Goal: Information Seeking & Learning: Learn about a topic

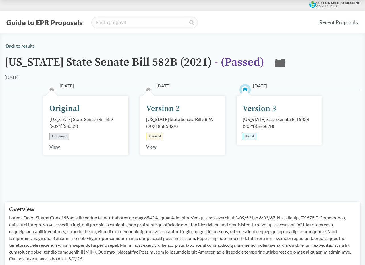
drag, startPoint x: 259, startPoint y: 107, endPoint x: 249, endPoint y: 119, distance: 15.3
click at [259, 108] on div "Version 3" at bounding box center [260, 109] width 34 height 12
click at [252, 136] on div "Passed" at bounding box center [249, 136] width 13 height 7
click at [30, 45] on link "‹ Back to results" at bounding box center [20, 45] width 30 height 5
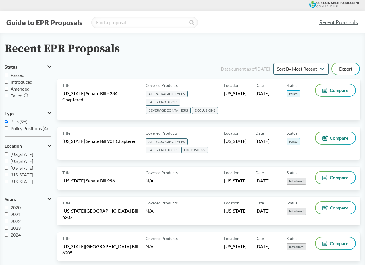
click at [326, 23] on link "Recent Proposals" at bounding box center [339, 22] width 44 height 13
drag, startPoint x: 58, startPoint y: 25, endPoint x: 116, endPoint y: 25, distance: 58.6
click at [58, 25] on button "Guide to EPR Proposals" at bounding box center [45, 22] width 80 height 9
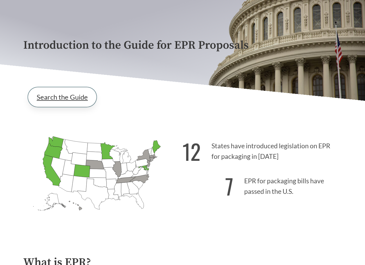
scroll to position [44, 0]
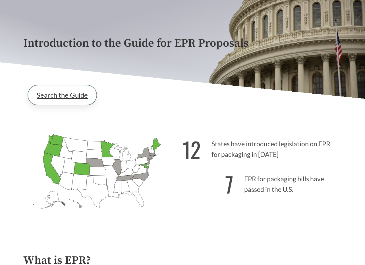
click at [62, 94] on link "Search the Guide" at bounding box center [62, 95] width 69 height 20
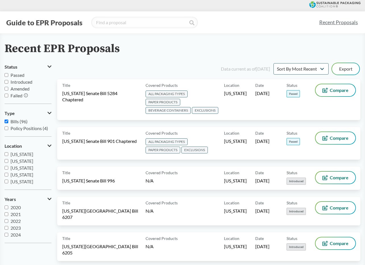
click at [334, 22] on link "Recent Proposals" at bounding box center [339, 22] width 44 height 13
click at [322, 5] on icon at bounding box center [334, 4] width 51 height 7
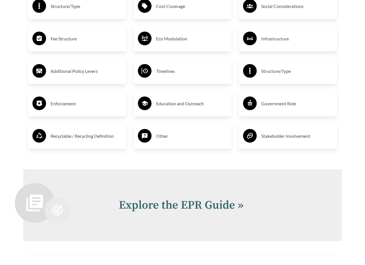
scroll to position [1020, 0]
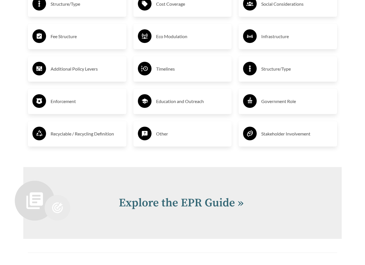
click at [67, 134] on h3 "Recyclable / Recycling Definition" at bounding box center [86, 133] width 71 height 9
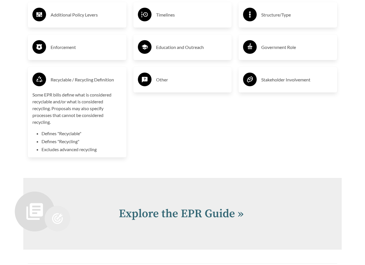
scroll to position [1078, 0]
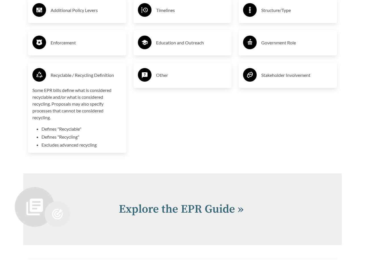
click at [67, 75] on h3 "Recyclable / Recycling Definition" at bounding box center [86, 75] width 71 height 9
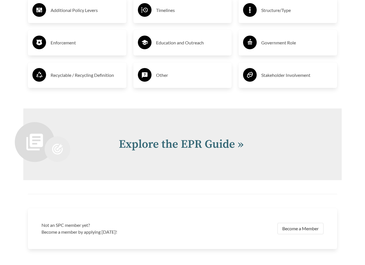
click at [67, 75] on h3 "Recyclable / Recycling Definition" at bounding box center [86, 75] width 71 height 9
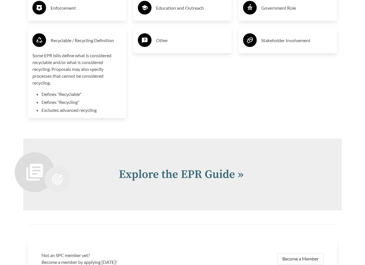
scroll to position [1113, 0]
click at [53, 107] on li "Excludes advanced recycling" at bounding box center [82, 109] width 80 height 7
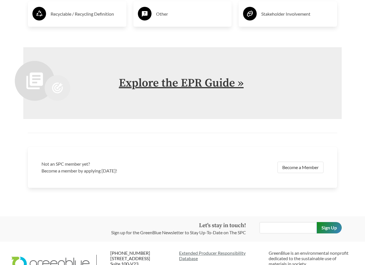
scroll to position [1140, 0]
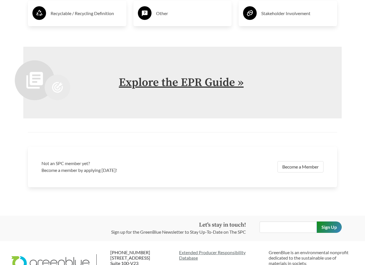
click at [132, 82] on link "Explore the EPR Guide »" at bounding box center [181, 82] width 125 height 14
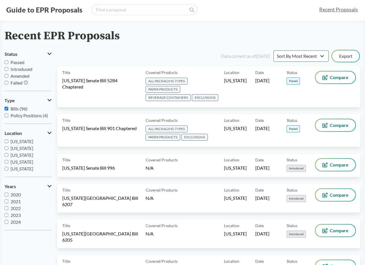
scroll to position [12, 0]
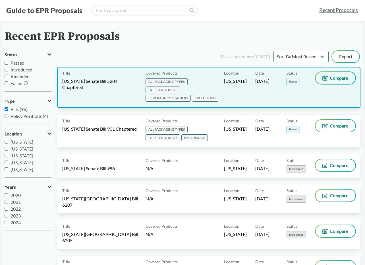
click at [347, 78] on span "Compare" at bounding box center [339, 78] width 19 height 5
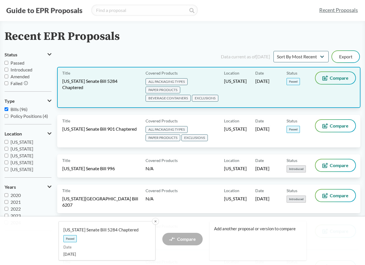
click at [339, 77] on span "Compare" at bounding box center [339, 78] width 19 height 5
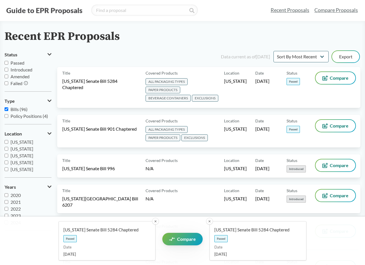
click at [326, 13] on link "Compare Proposals" at bounding box center [336, 10] width 49 height 13
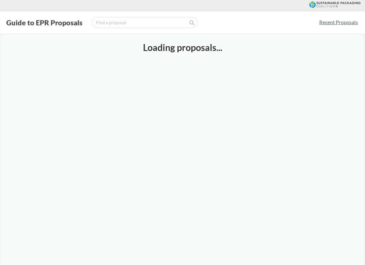
select select "SB5284C"
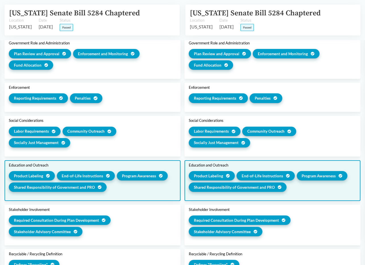
scroll to position [641, 0]
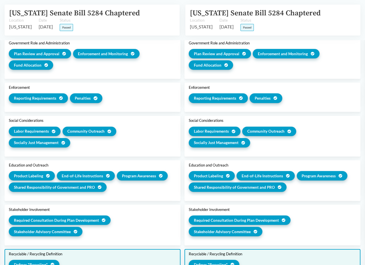
click at [35, 262] on span "Defines "Recycling"" at bounding box center [31, 265] width 34 height 6
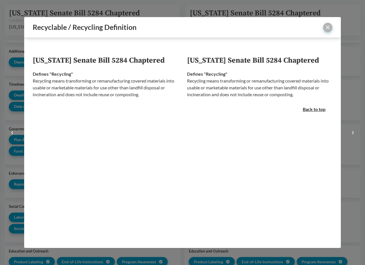
click at [331, 26] on button "close" at bounding box center [327, 27] width 9 height 9
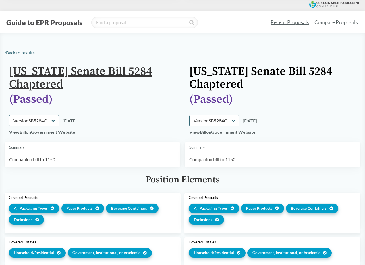
scroll to position [0, 0]
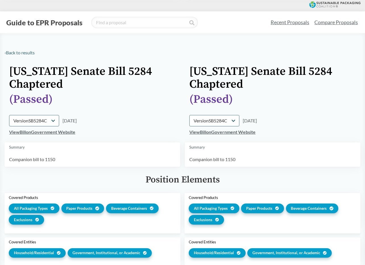
click at [321, 23] on link "Compare Proposals" at bounding box center [336, 22] width 49 height 13
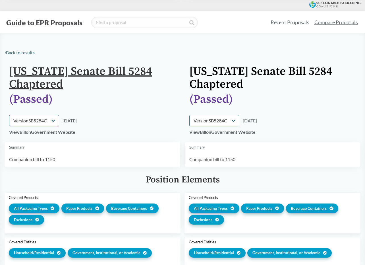
click at [53, 70] on link "[US_STATE] Senate Bill 5284 Chaptered" at bounding box center [80, 77] width 143 height 27
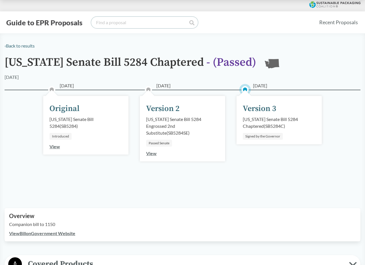
click at [112, 24] on input "search" at bounding box center [144, 22] width 107 height 11
click at [115, 24] on input "search" at bounding box center [144, 22] width 107 height 11
type input "[US_STATE]"
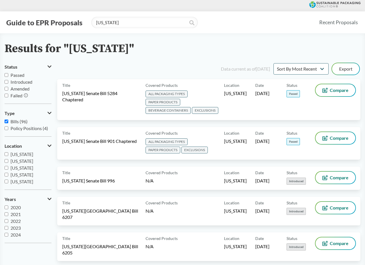
click at [5, 76] on input "Passed" at bounding box center [7, 75] width 4 height 4
checkbox input "true"
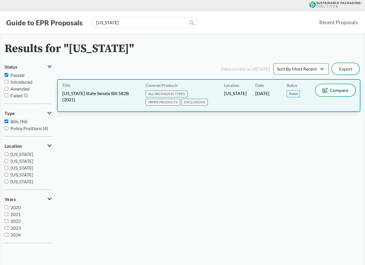
click at [121, 93] on span "[US_STATE] State Senate Bill 582B (2021)" at bounding box center [100, 96] width 77 height 13
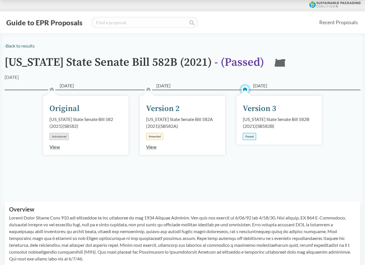
click at [248, 135] on div "Passed" at bounding box center [249, 136] width 13 height 7
click at [251, 110] on div "Version 3" at bounding box center [260, 109] width 34 height 12
drag, startPoint x: 212, startPoint y: 64, endPoint x: 207, endPoint y: 66, distance: 6.0
click at [214, 64] on span "- ( Passed )" at bounding box center [239, 62] width 50 height 14
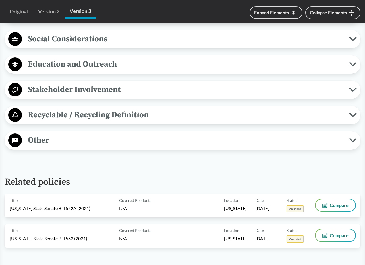
scroll to position [589, 0]
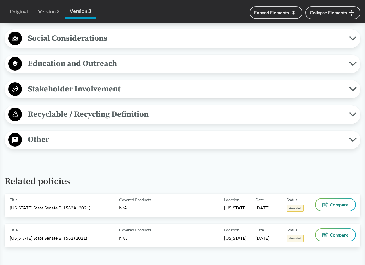
click at [114, 121] on span "Recyclable / Recycling Definition" at bounding box center [185, 114] width 327 height 13
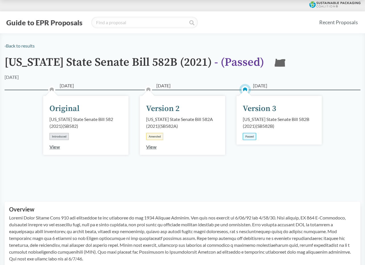
scroll to position [0, 0]
click at [118, 23] on input "search" at bounding box center [144, 22] width 107 height 11
type input "[US_STATE]"
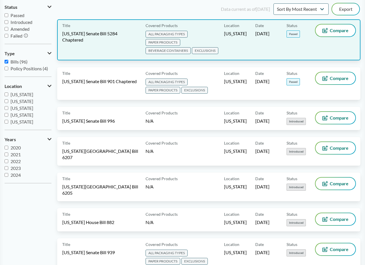
scroll to position [60, 0]
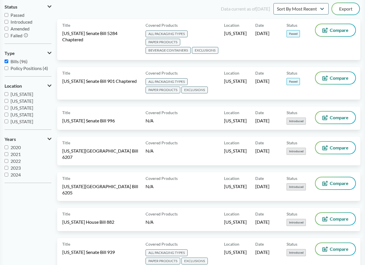
click at [6, 15] on input "Passed" at bounding box center [7, 15] width 4 height 4
checkbox input "true"
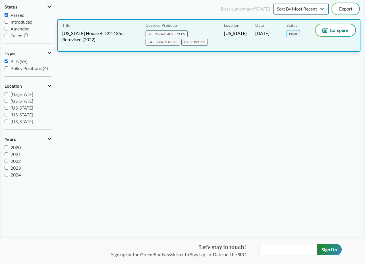
click at [78, 32] on span "[US_STATE] House Bill 22-1355 Rerevised (2022)" at bounding box center [100, 36] width 77 height 13
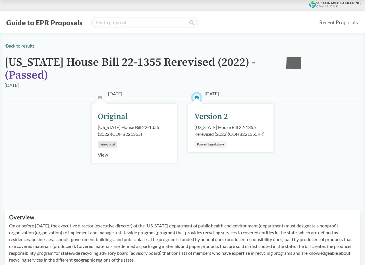
click at [208, 127] on div "[US_STATE] House Bill 22-1355 Rerevised (2022) ( COHB221355RR )" at bounding box center [231, 131] width 73 height 14
click at [201, 116] on div "Version 2" at bounding box center [212, 117] width 34 height 12
click at [213, 144] on div "Passed Legislature" at bounding box center [211, 144] width 32 height 7
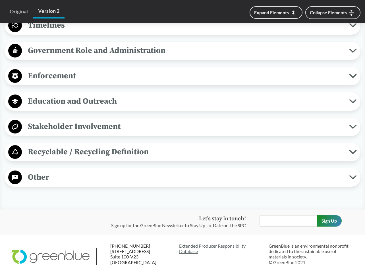
scroll to position [553, 0]
click at [134, 158] on span "Recyclable / Recycling Definition" at bounding box center [185, 151] width 327 height 13
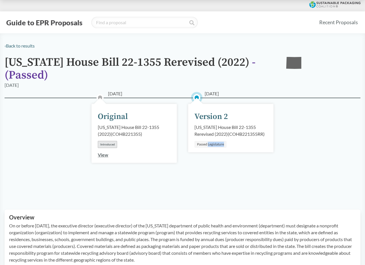
scroll to position [0, 0]
click at [127, 22] on input "search" at bounding box center [144, 22] width 107 height 11
type input "[US_STATE]"
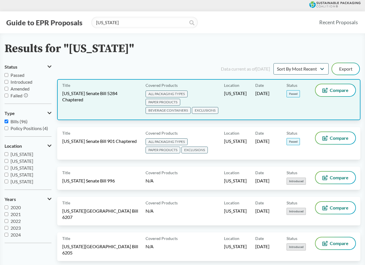
click at [170, 99] on span "PAPER PRODUCTS" at bounding box center [163, 102] width 35 height 7
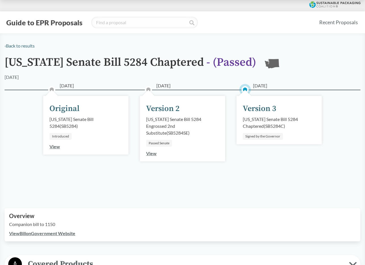
click at [252, 113] on div "Version 3" at bounding box center [260, 109] width 34 height 12
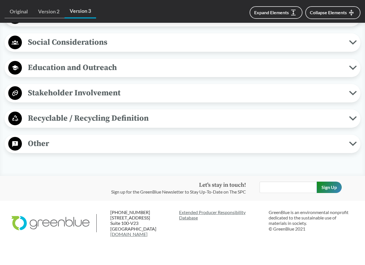
scroll to position [602, 0]
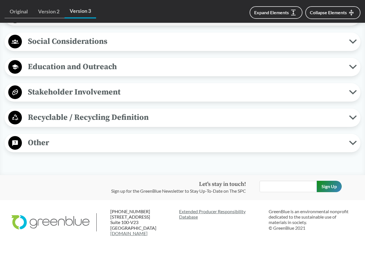
click at [115, 124] on span "Recyclable / Recycling Definition" at bounding box center [185, 117] width 327 height 13
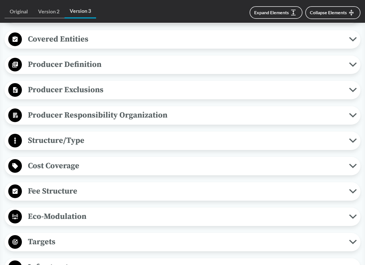
scroll to position [251, 0]
